Goal: Check status: Check status

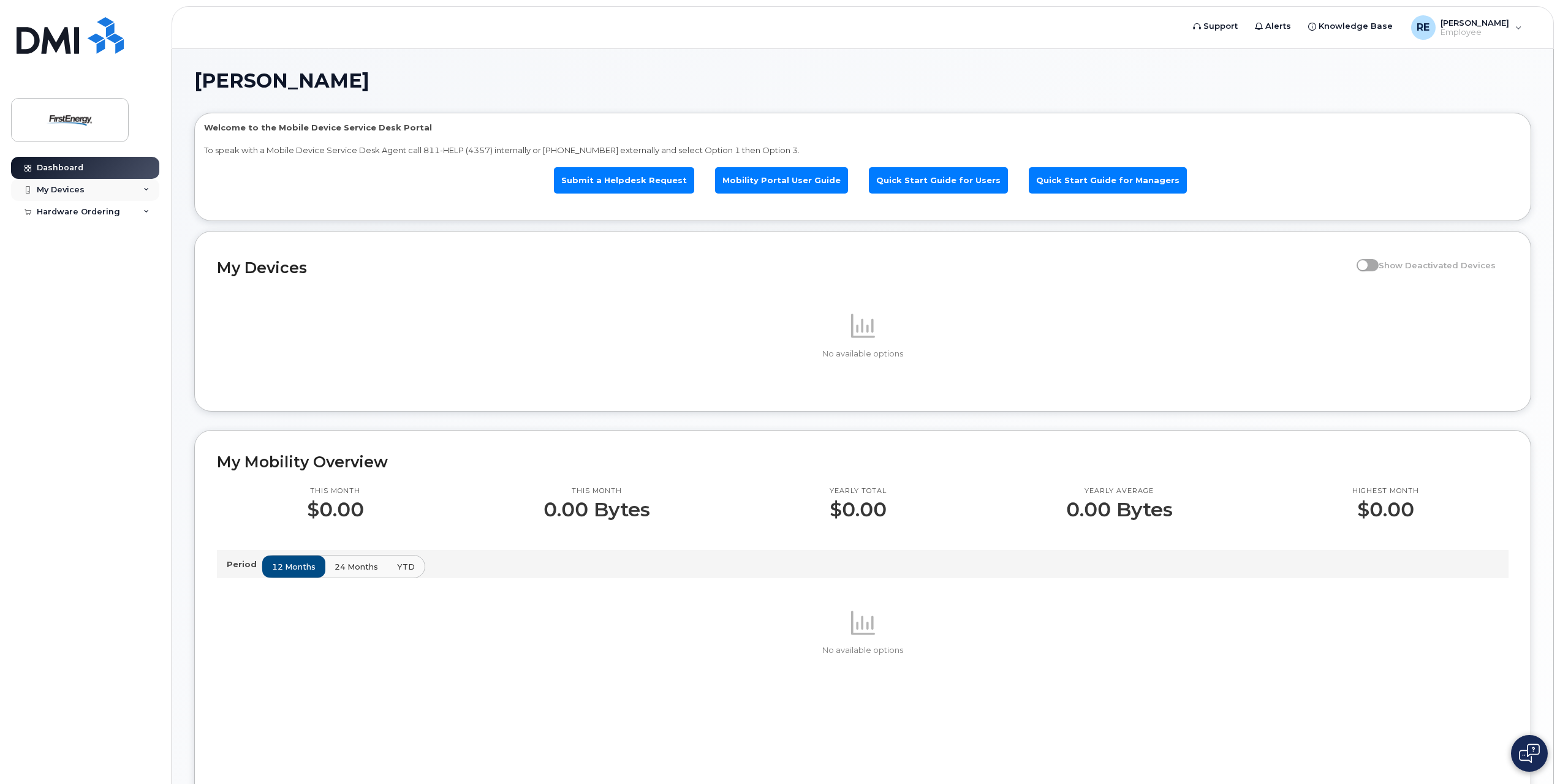
click at [95, 188] on div "My Devices" at bounding box center [85, 189] width 148 height 22
click at [90, 240] on div "Hardware Ordering" at bounding box center [85, 234] width 148 height 22
click at [81, 255] on div "My Orders" at bounding box center [64, 257] width 44 height 11
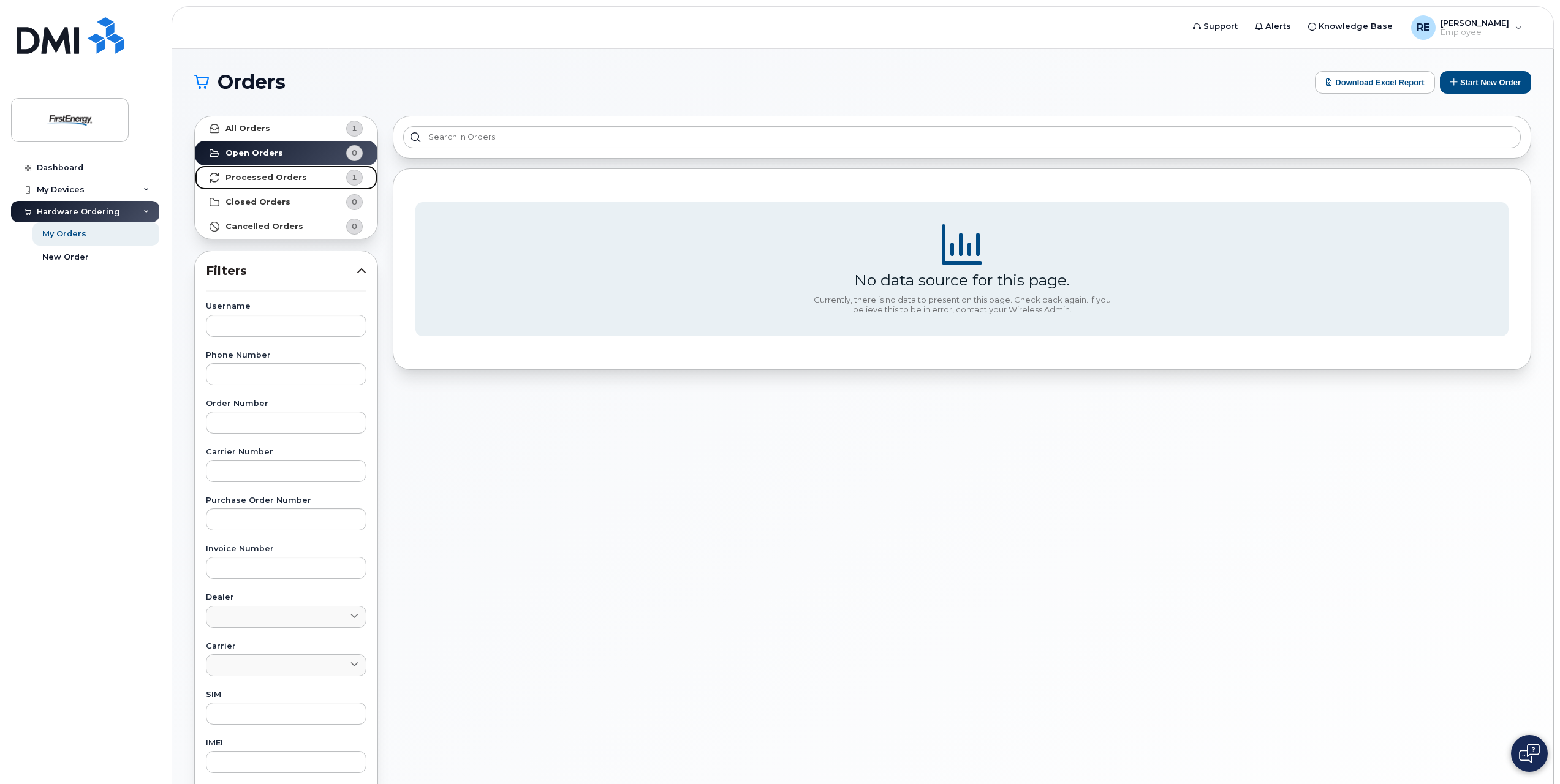
click at [277, 182] on link "Processed Orders 1" at bounding box center [286, 178] width 182 height 25
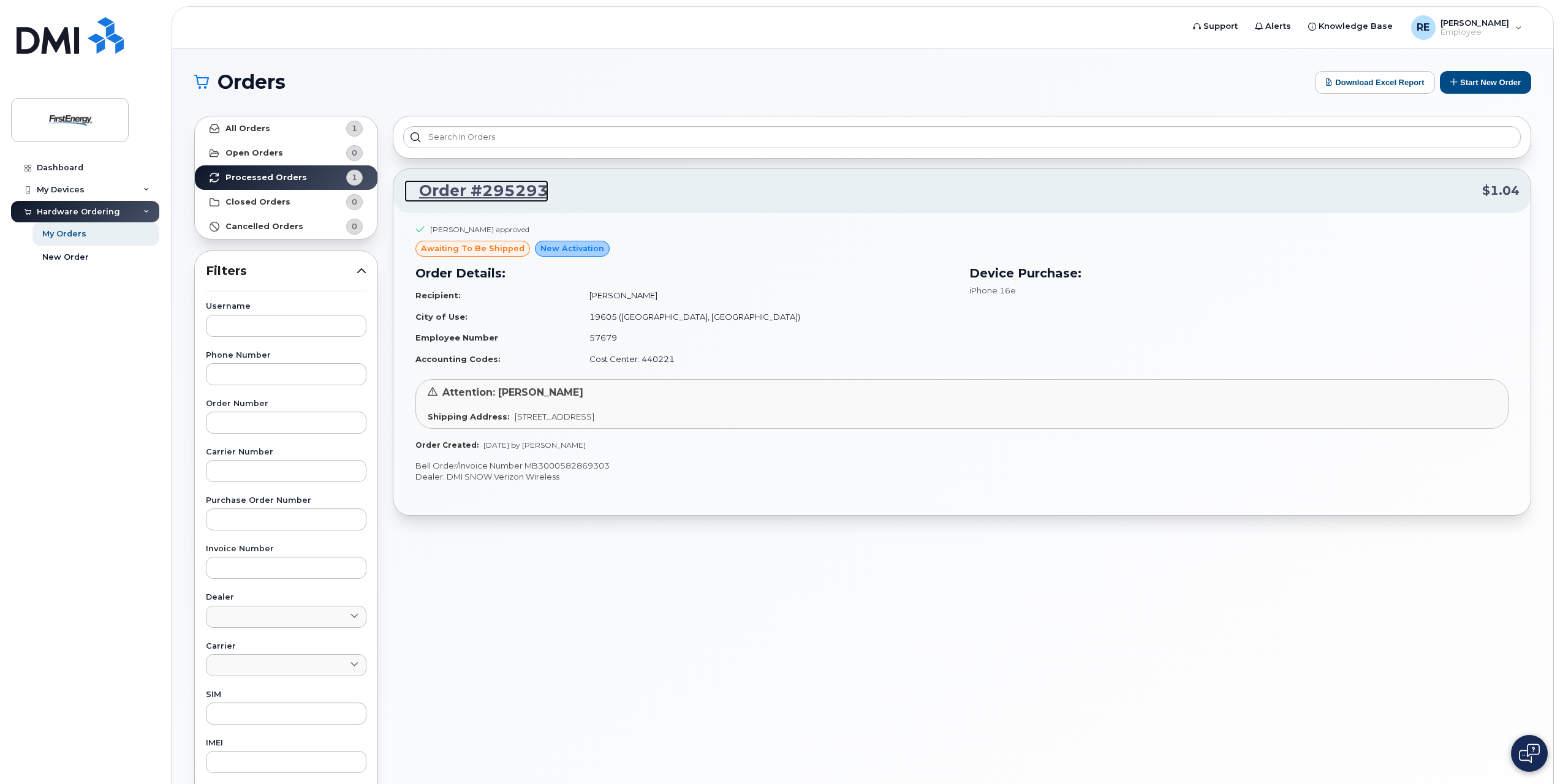
click at [470, 193] on link "Order #295293" at bounding box center [476, 190] width 144 height 22
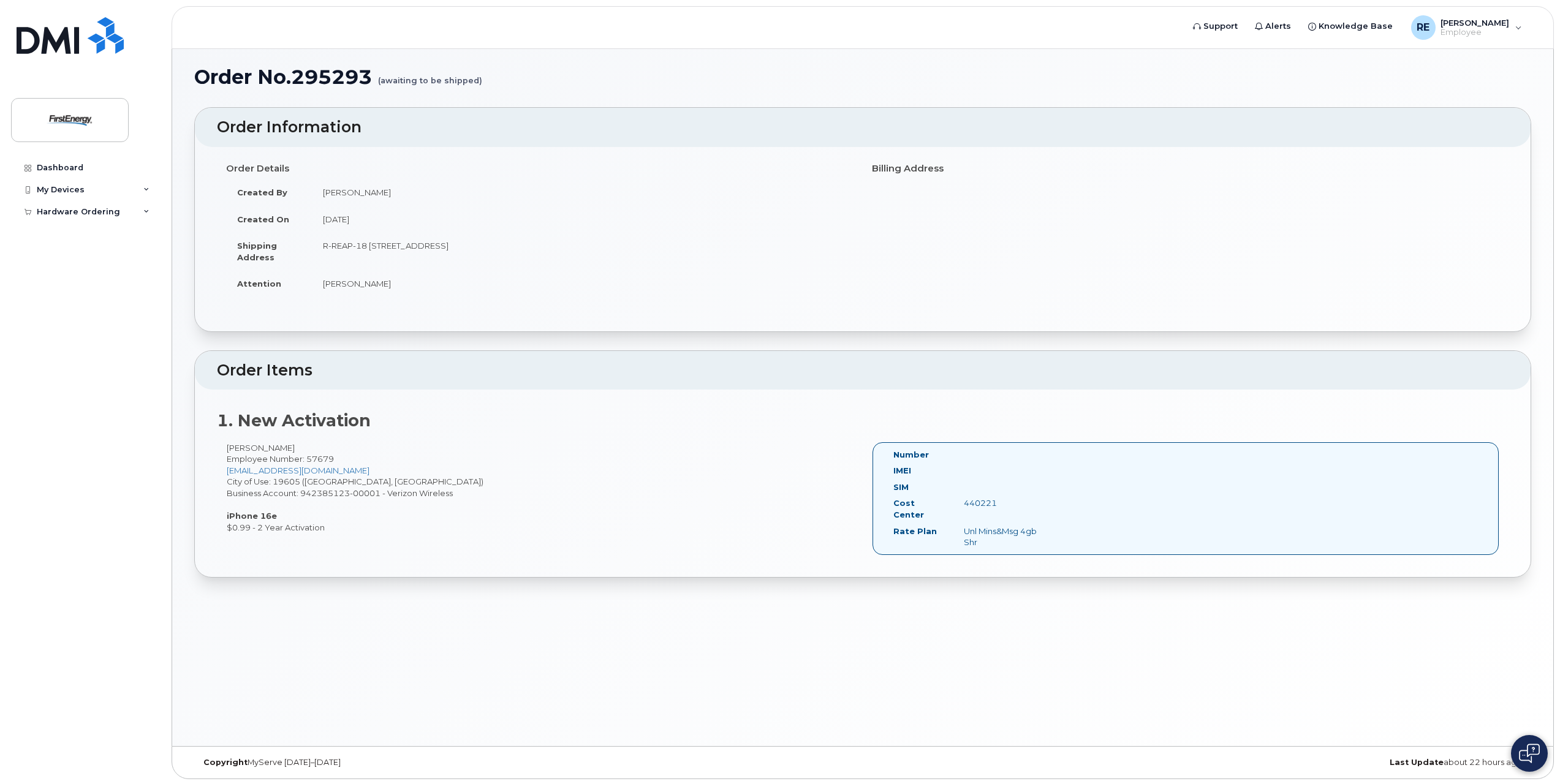
scroll to position [6, 0]
click at [78, 33] on img at bounding box center [71, 35] width 108 height 37
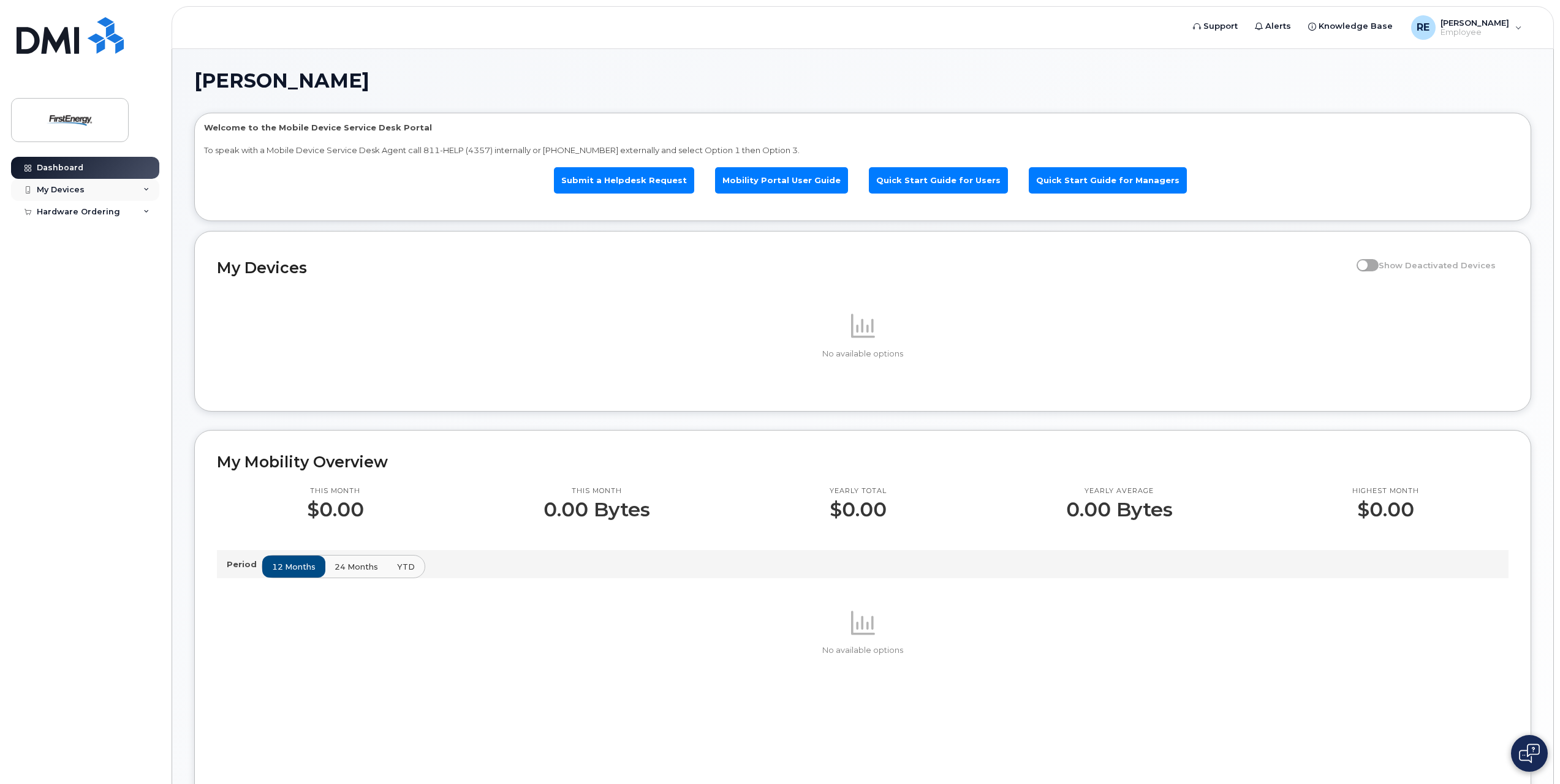
click at [92, 190] on div "My Devices" at bounding box center [85, 189] width 148 height 22
click at [1523, 25] on div "RE Remy, Ediana J Employee" at bounding box center [1467, 27] width 128 height 25
click at [1556, 49] on body "Support Alerts Knowledge Base RE Remy, Ediana J Employee English Français Sign …" at bounding box center [780, 588] width 1560 height 1175
